Goal: Check status: Check status

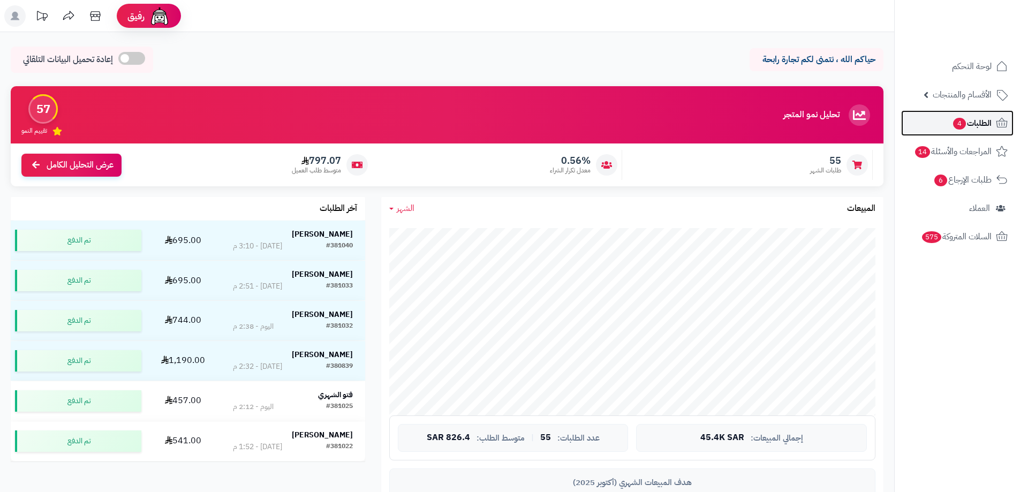
click at [966, 121] on span "الطلبات 4" at bounding box center [972, 123] width 40 height 15
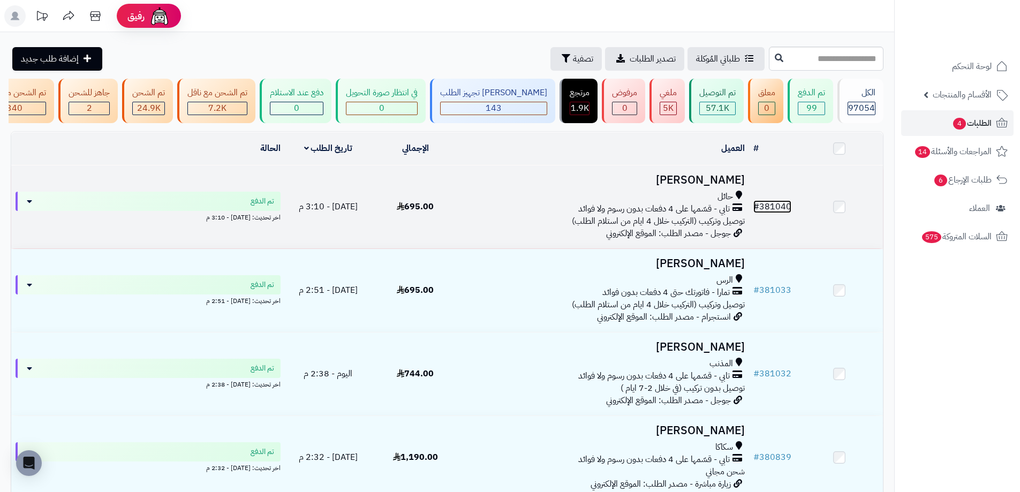
click at [785, 208] on link "# 381040" at bounding box center [772, 206] width 38 height 13
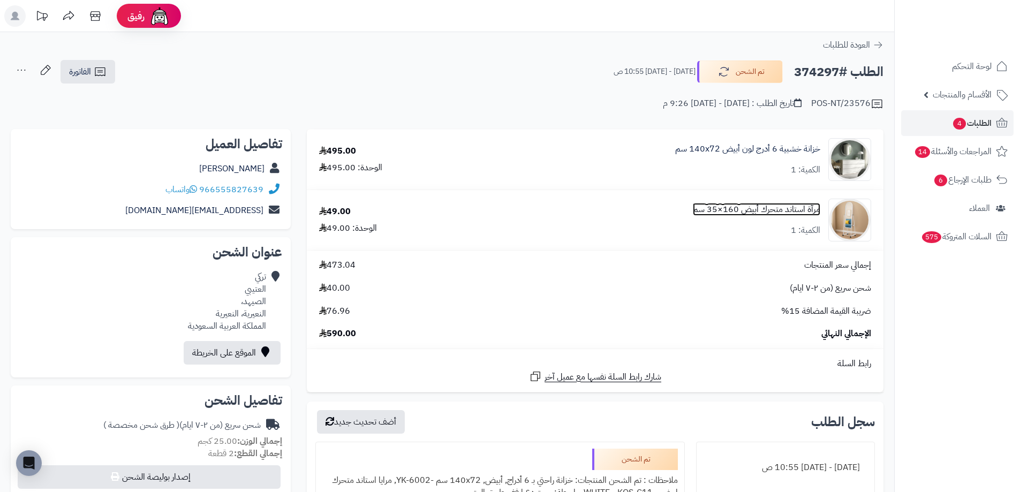
click at [761, 212] on link "مرآة استاند متحرك أبيض 160×35 سم" at bounding box center [756, 209] width 127 height 12
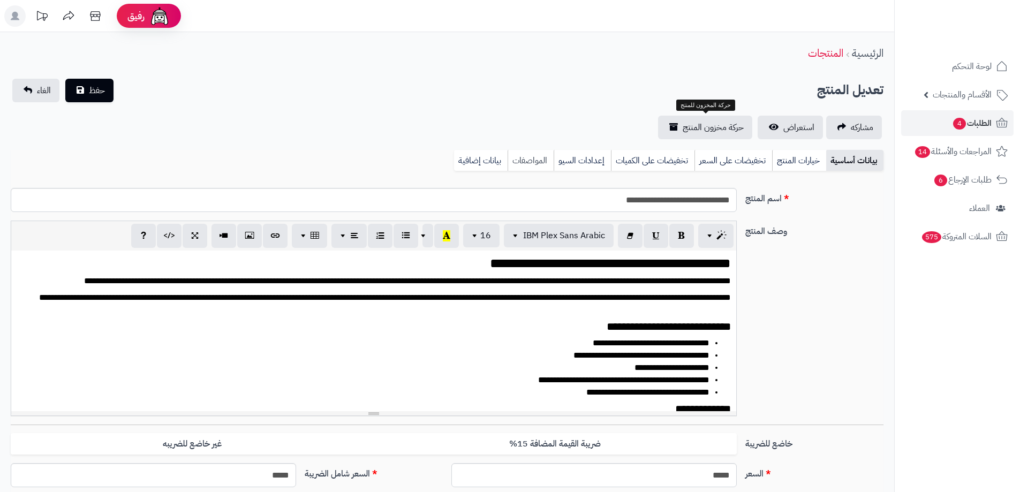
scroll to position [1467, 0]
click at [494, 164] on link "بيانات إضافية" at bounding box center [481, 160] width 54 height 21
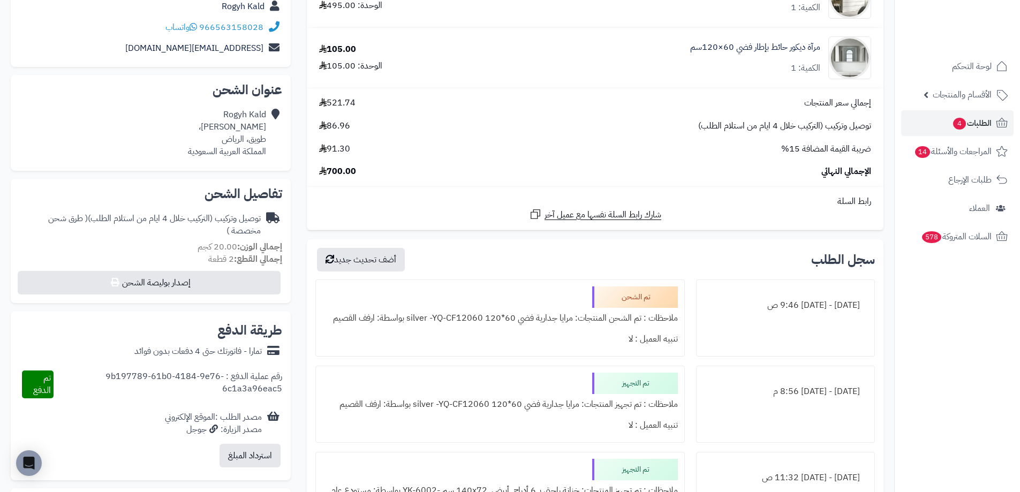
scroll to position [54, 0]
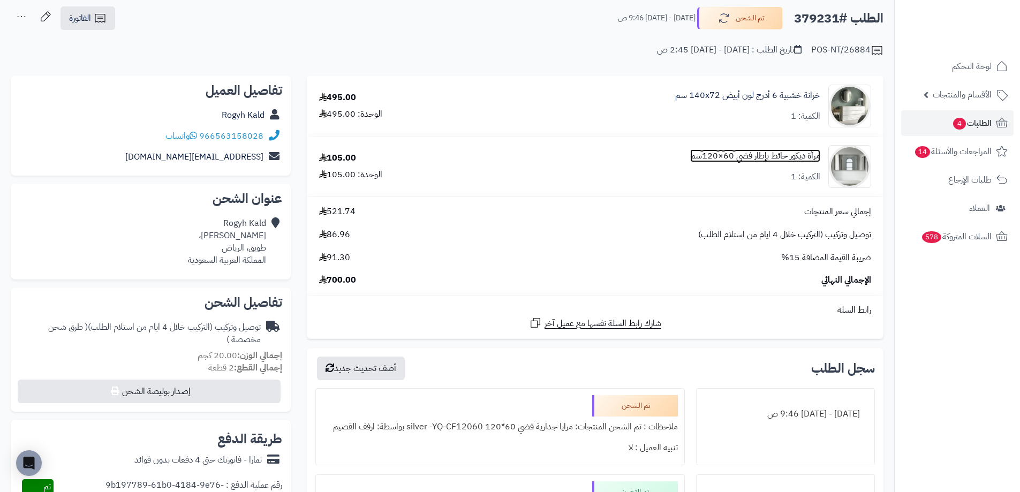
click at [742, 150] on link "مرآة ديكور حائط بإطار فضي 60×120سم" at bounding box center [755, 156] width 130 height 12
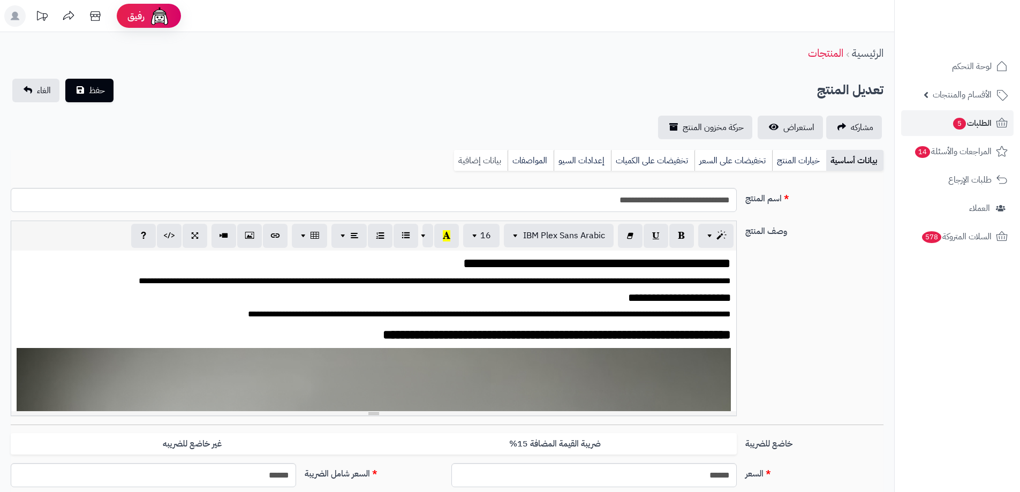
scroll to position [1895, 0]
click at [485, 161] on link "بيانات إضافية" at bounding box center [481, 160] width 54 height 21
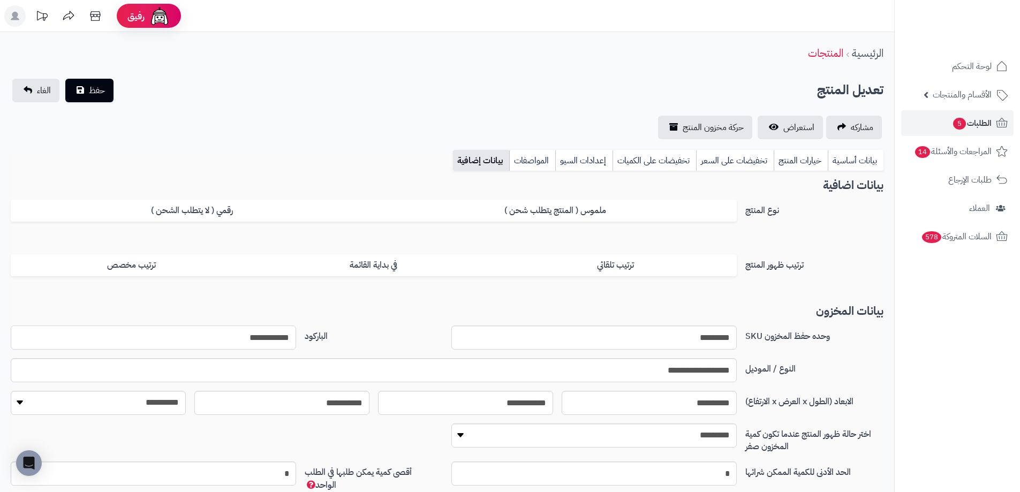
click at [274, 339] on input "**********" at bounding box center [153, 337] width 285 height 24
